Goal: Task Accomplishment & Management: Use online tool/utility

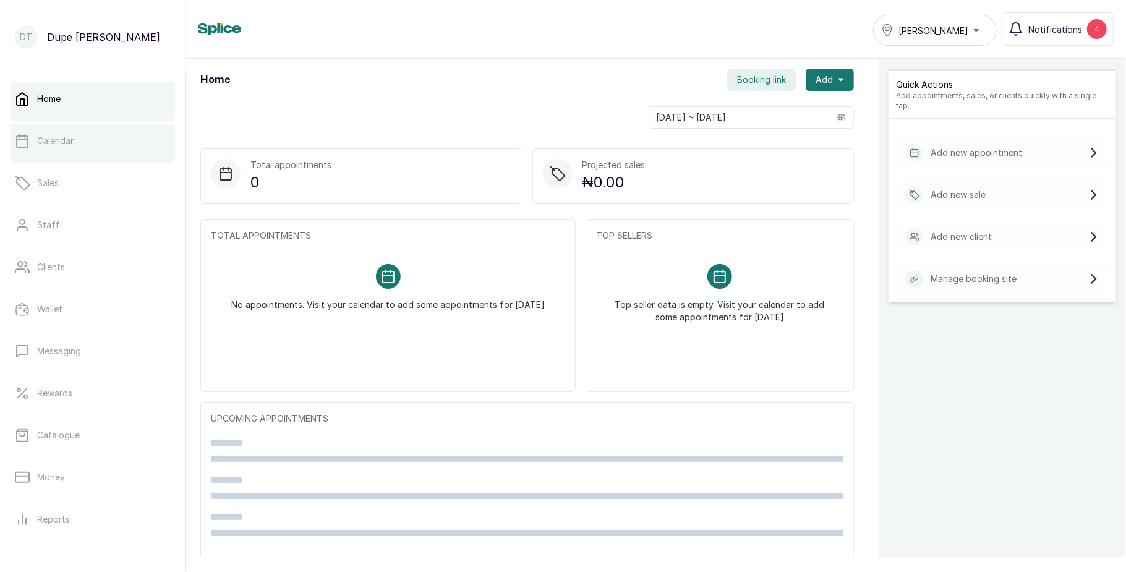
click at [127, 151] on link "Calendar" at bounding box center [92, 141] width 165 height 35
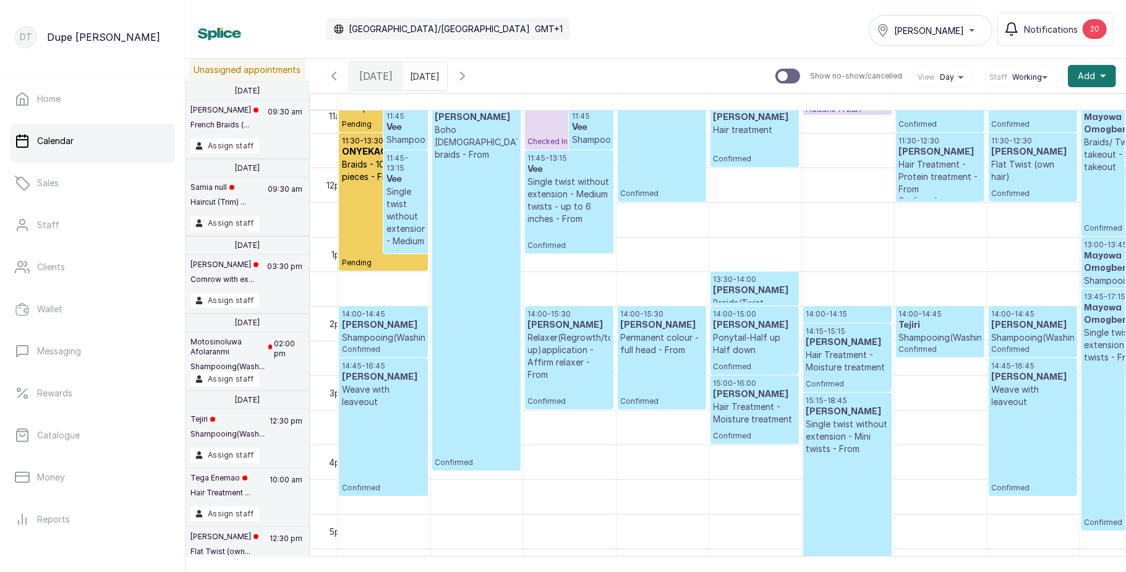
scroll to position [775, 0]
